Goal: Find specific page/section: Find specific page/section

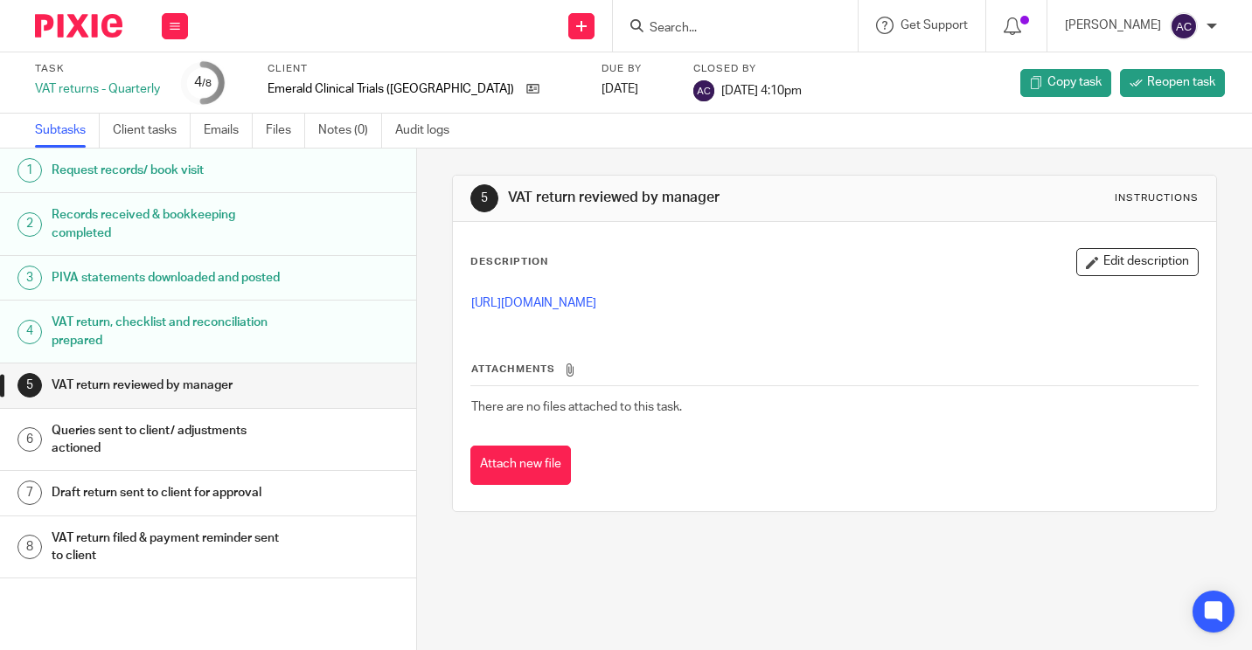
click at [682, 26] on input "Search" at bounding box center [726, 29] width 157 height 16
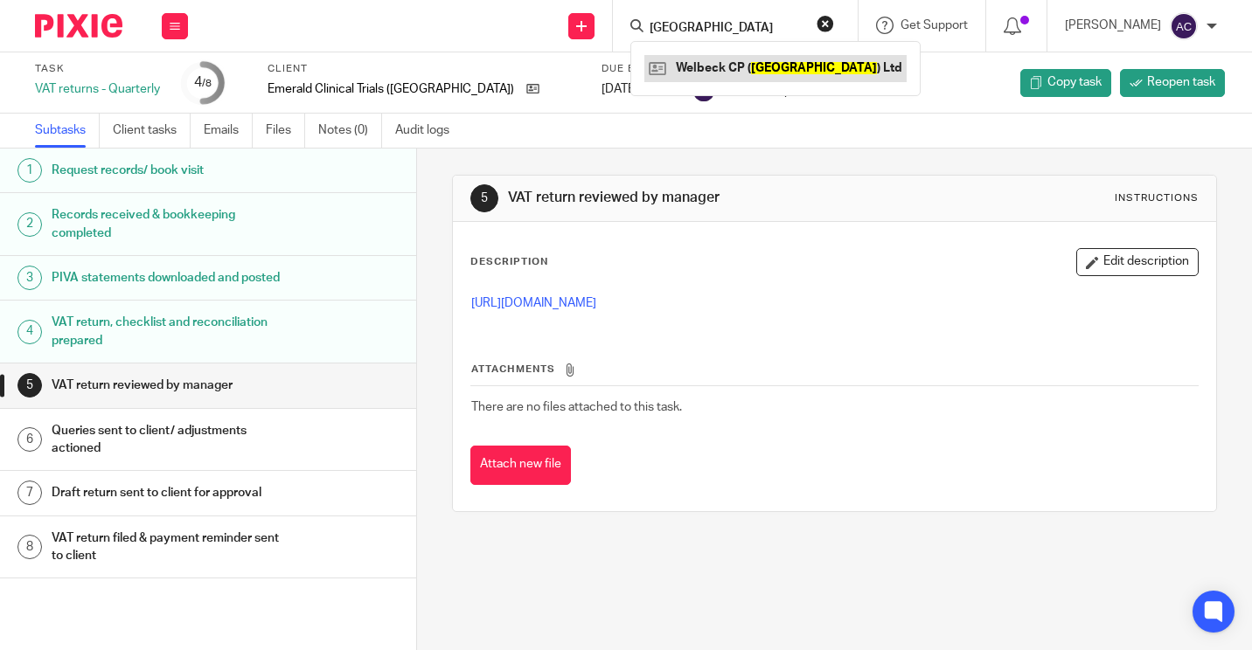
type input "PORTSMOUTH"
click at [728, 67] on link at bounding box center [775, 68] width 262 height 26
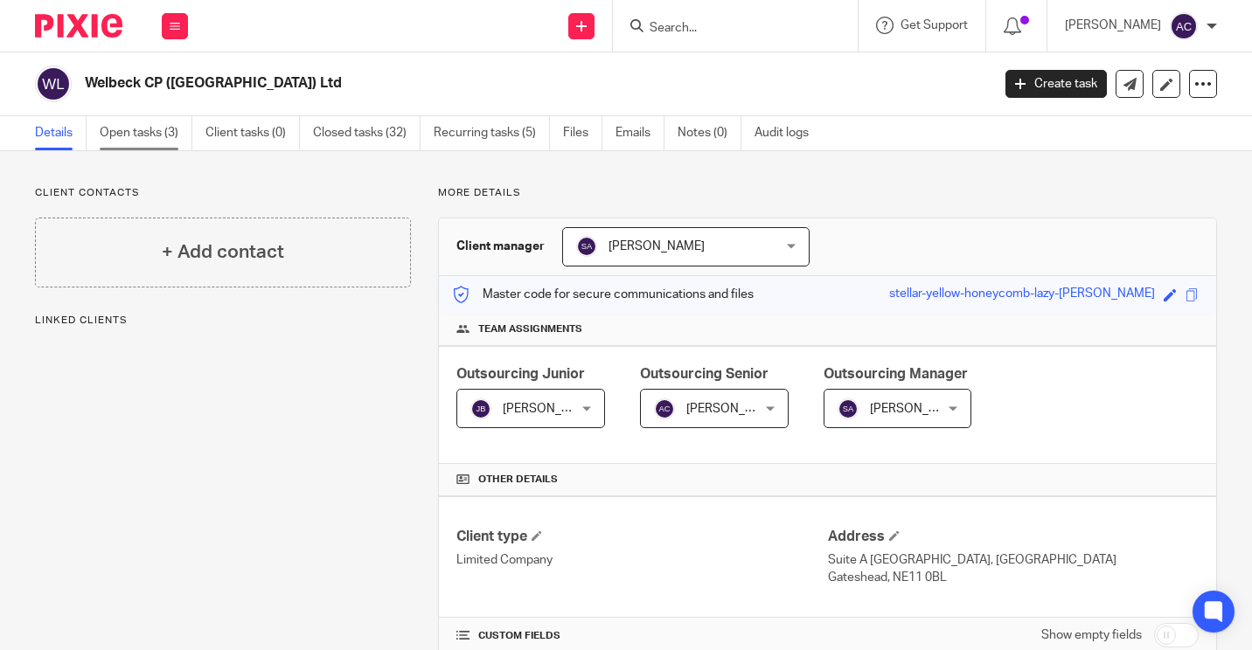
click at [163, 130] on link "Open tasks (3)" at bounding box center [146, 133] width 93 height 34
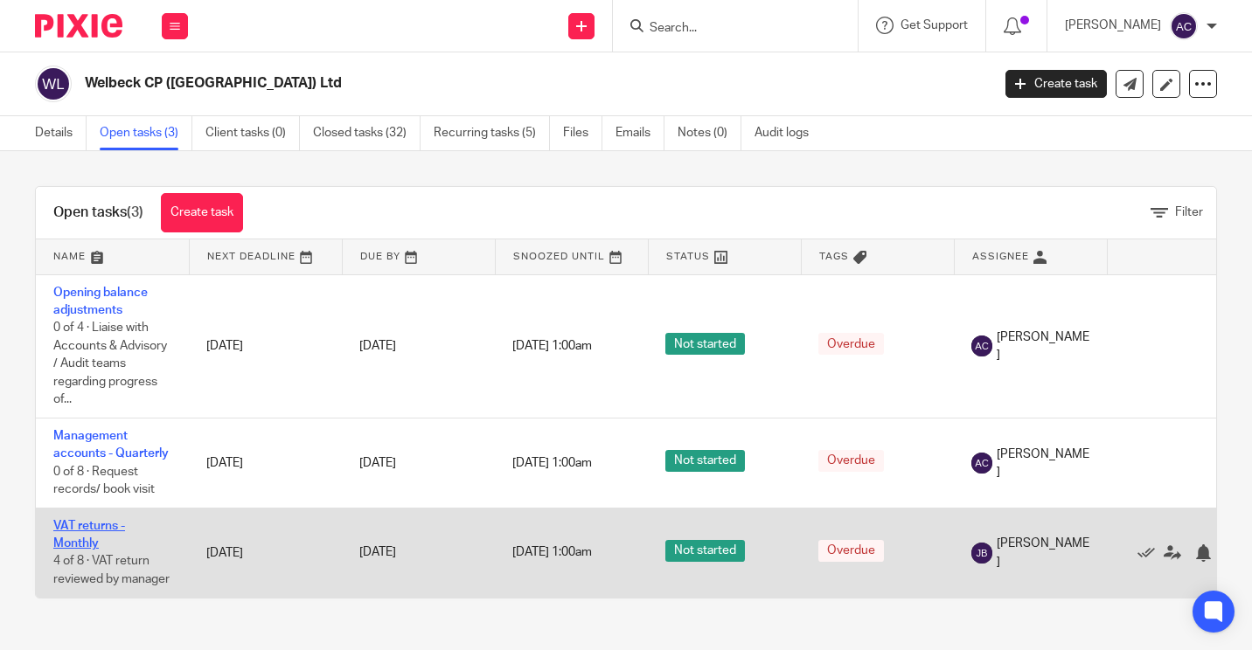
click at [89, 527] on link "VAT returns - Monthly" at bounding box center [89, 535] width 72 height 30
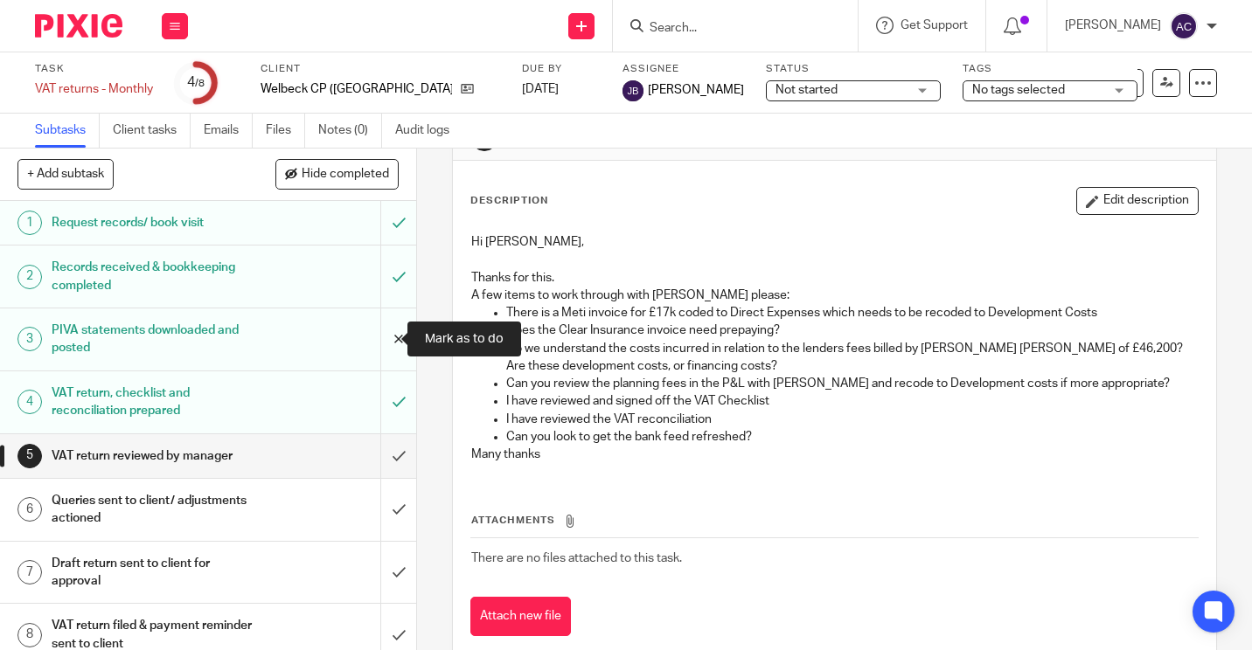
scroll to position [17, 0]
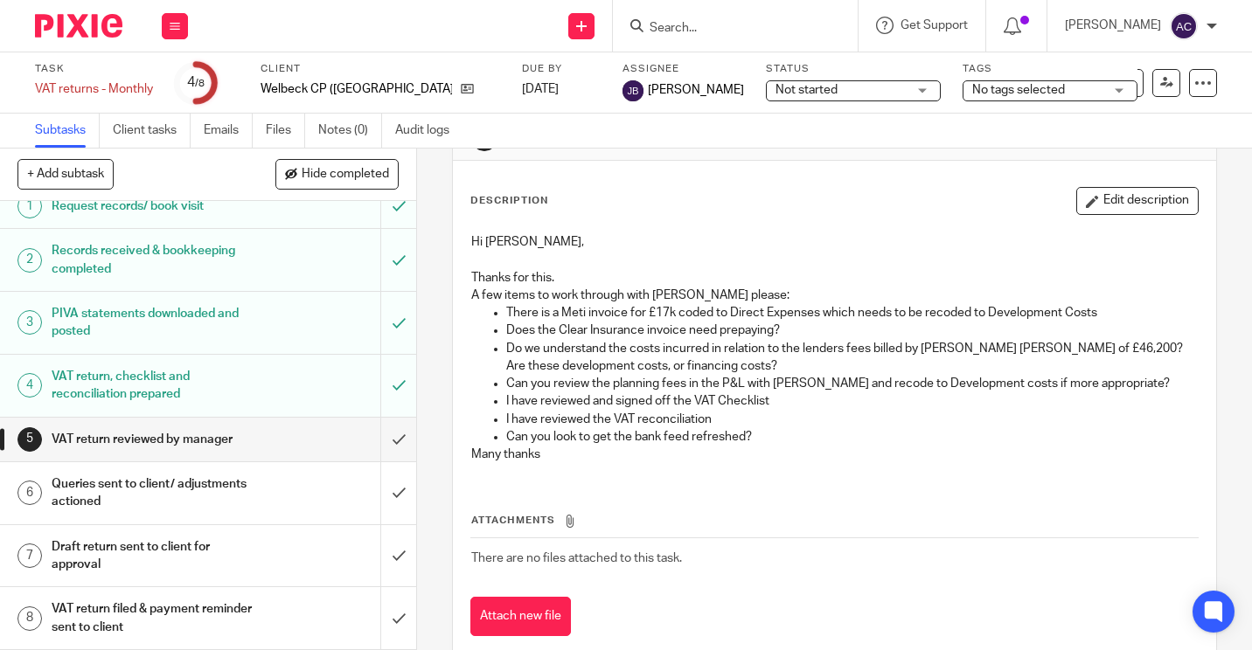
drag, startPoint x: 793, startPoint y: 288, endPoint x: 708, endPoint y: 290, distance: 84.8
drag, startPoint x: 708, startPoint y: 290, endPoint x: 647, endPoint y: 236, distance: 81.7
click at [647, 236] on p "Hi Jared," at bounding box center [834, 241] width 726 height 17
